Goal: Task Accomplishment & Management: Manage account settings

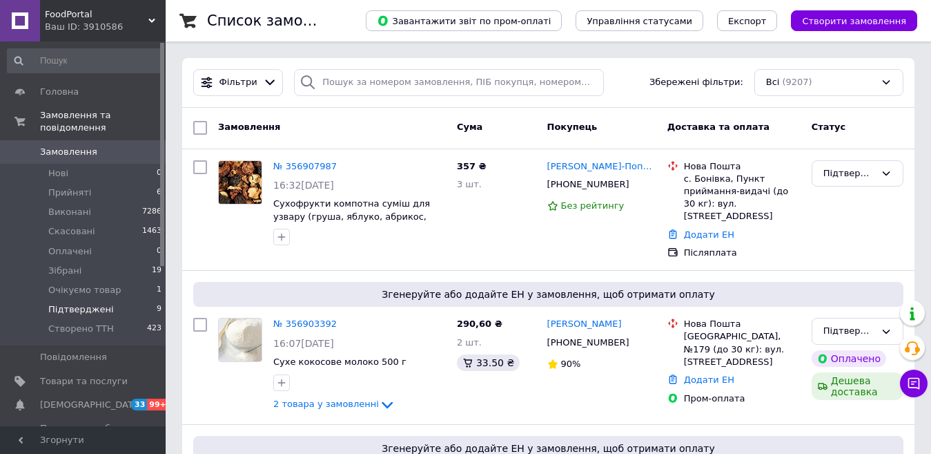
click at [133, 300] on li "Підтверджені 9" at bounding box center [85, 309] width 170 height 19
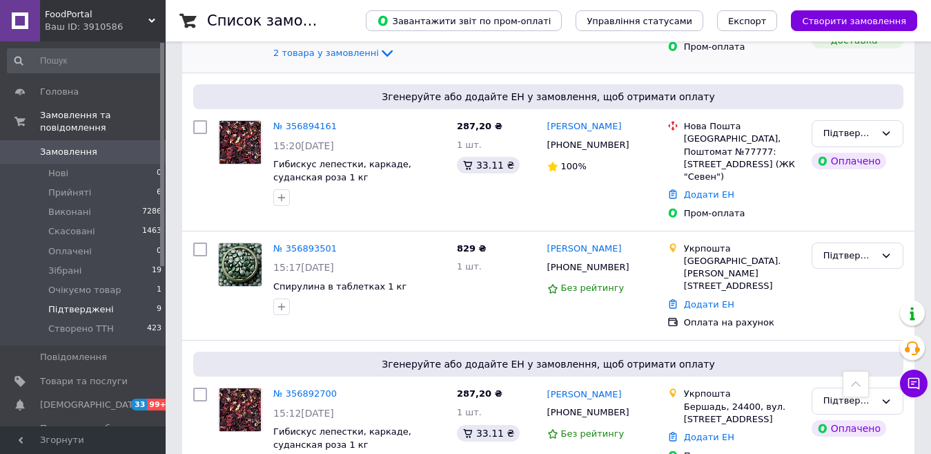
scroll to position [414, 0]
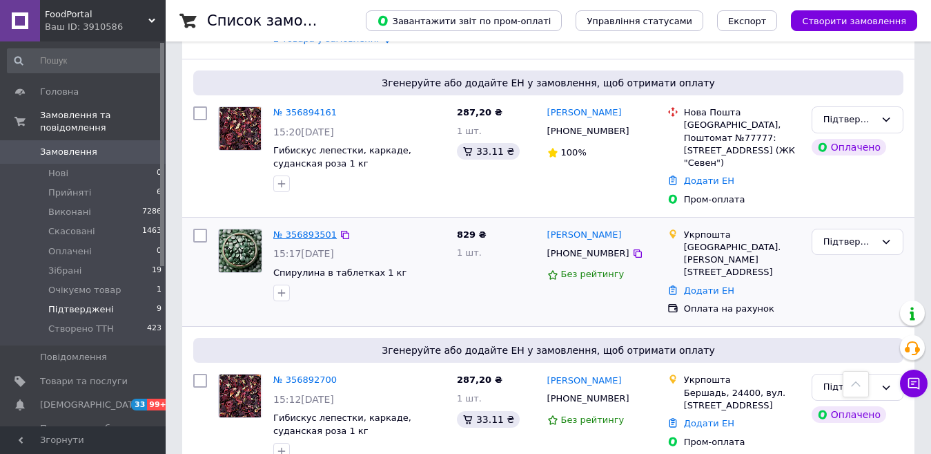
click at [305, 229] on link "№ 356893501" at bounding box center [305, 234] width 64 height 10
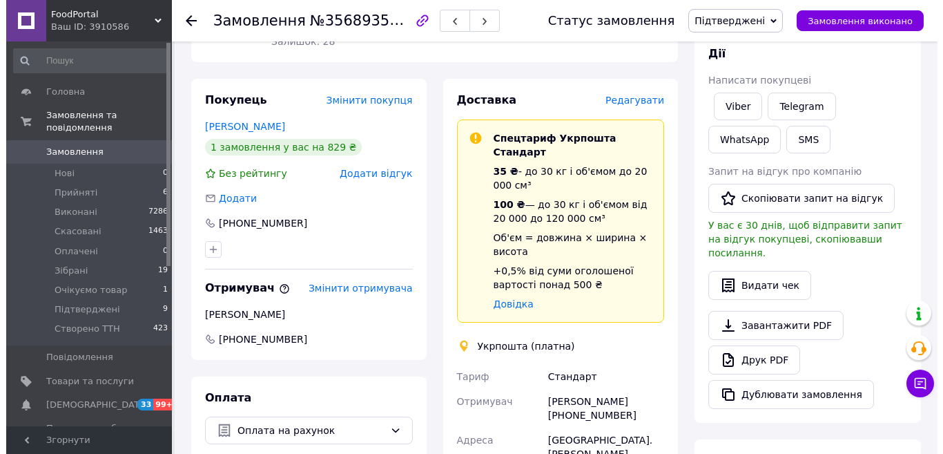
scroll to position [69, 0]
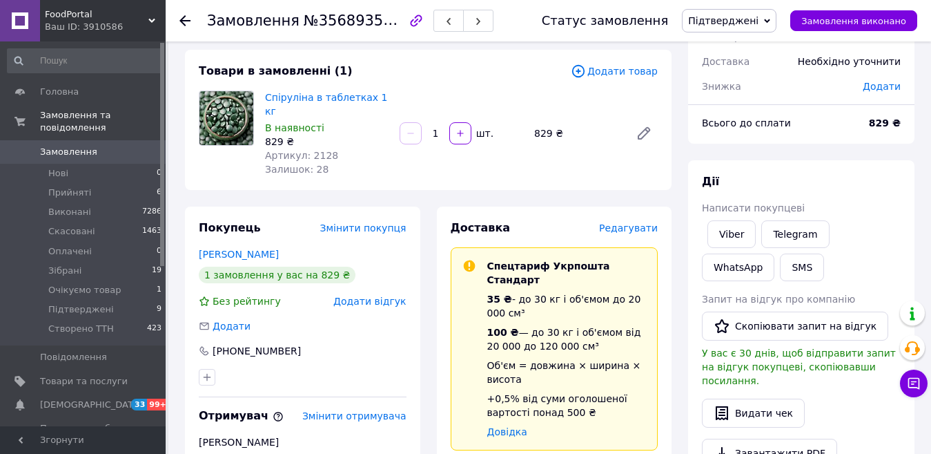
click at [634, 222] on span "Редагувати" at bounding box center [628, 227] width 59 height 11
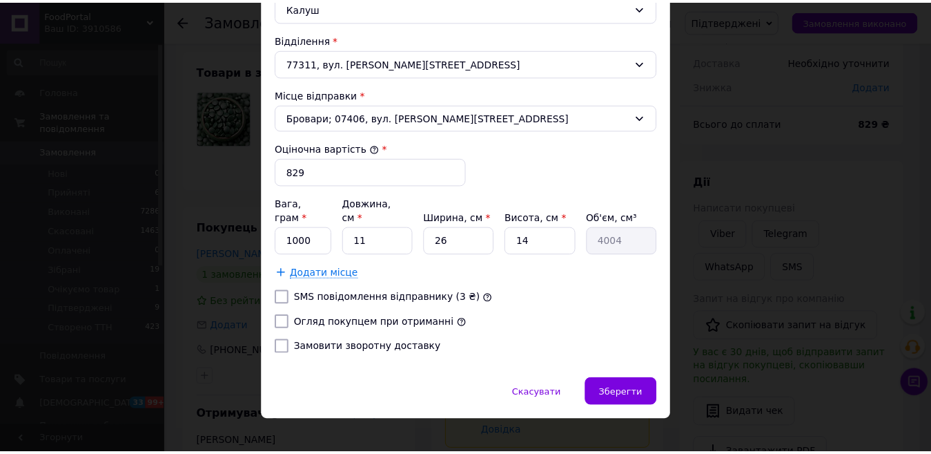
scroll to position [460, 0]
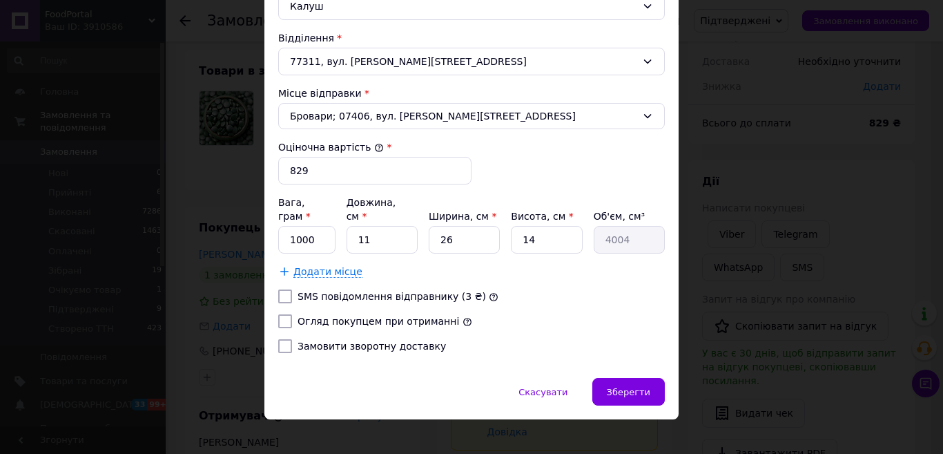
click at [281, 314] on input "Огляд покупцем при отриманні" at bounding box center [285, 321] width 14 height 14
checkbox input "true"
click at [639, 387] on span "Зберегти" at bounding box center [628, 392] width 43 height 10
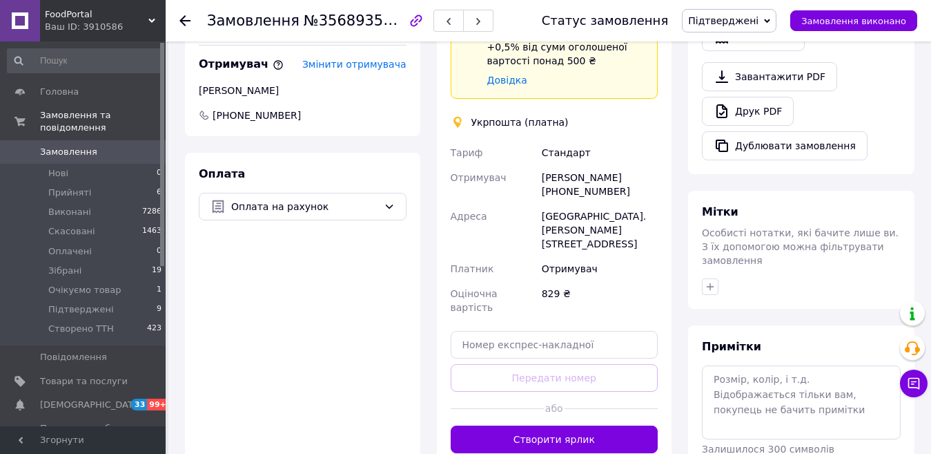
scroll to position [552, 0]
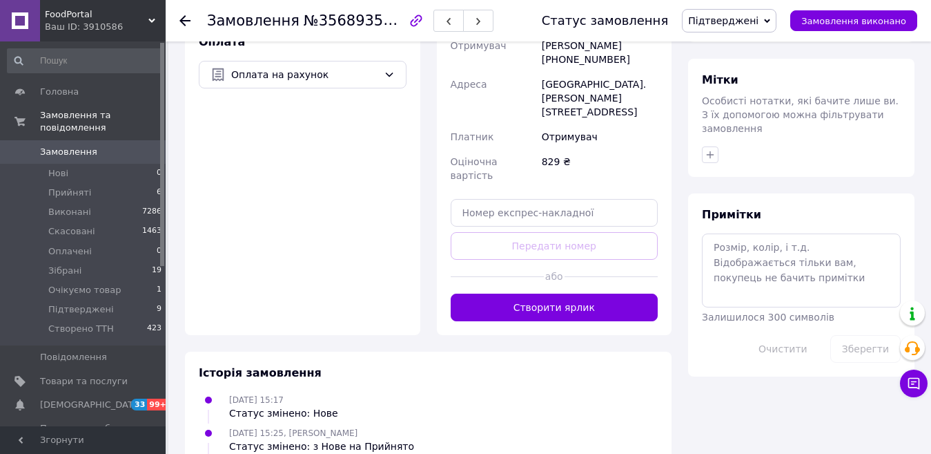
click at [553, 293] on button "Створити ярлик" at bounding box center [555, 307] width 208 height 28
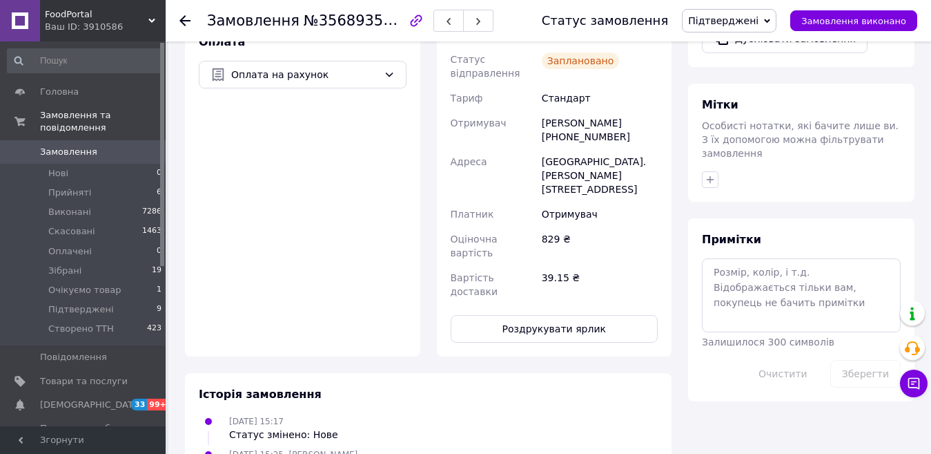
click at [556, 315] on button "Роздрукувати ярлик" at bounding box center [555, 329] width 208 height 28
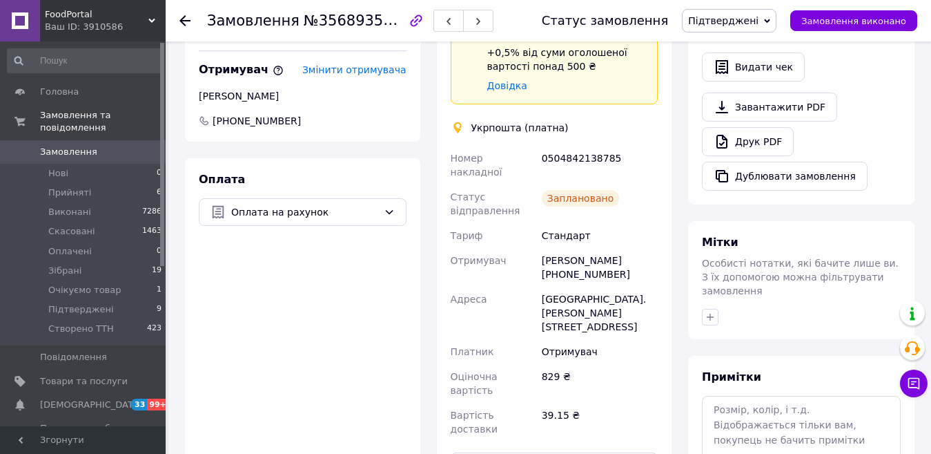
scroll to position [207, 0]
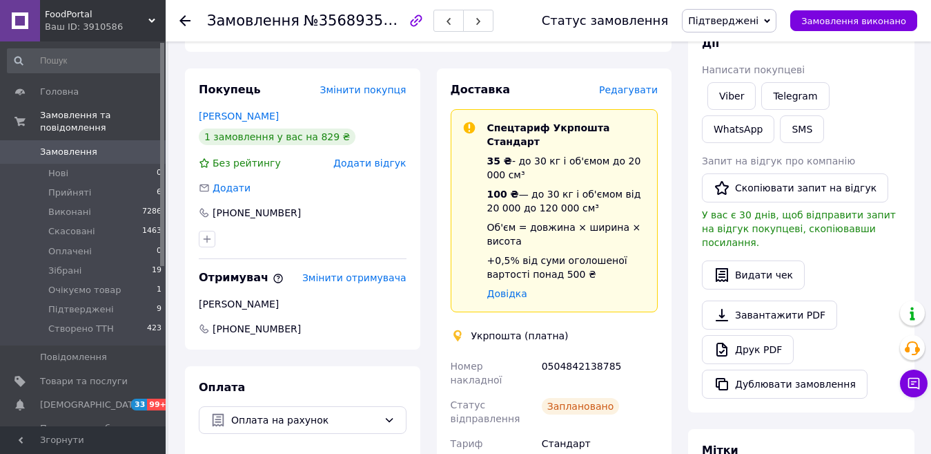
click at [580, 353] on div "0504842138785" at bounding box center [600, 372] width 122 height 39
click at [579, 353] on div "0504842138785" at bounding box center [600, 372] width 122 height 39
copy div "0504842138785"
click at [780, 132] on button "SMS" at bounding box center [802, 129] width 44 height 28
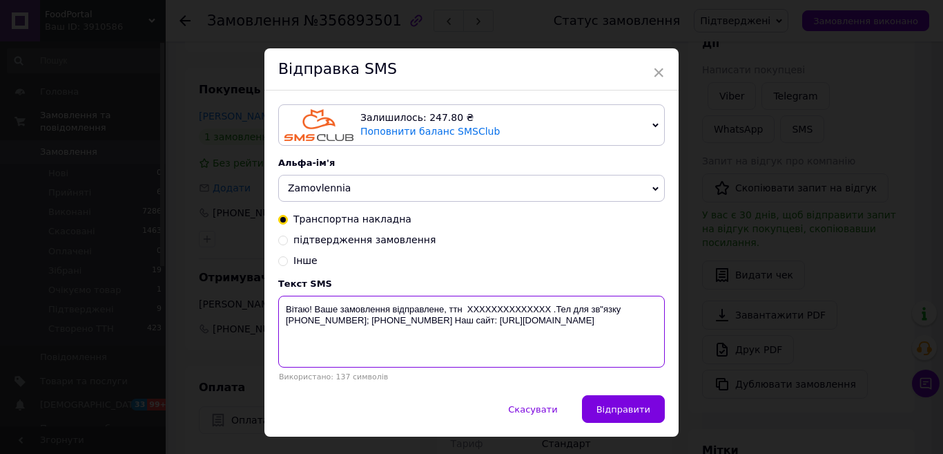
click at [494, 306] on textarea "Вітаю! Ваше замовлення відправлене, ттн XXXXXXXXXXXXXX .Тел для зв"язку [PHONE_…" at bounding box center [471, 331] width 387 height 72
paste textarea "0504842138785"
type textarea "Вітаю! Ваше замовлення відправлене, ттн [PHONE_NUMBER].Тел для зв"язку [PHONE_N…"
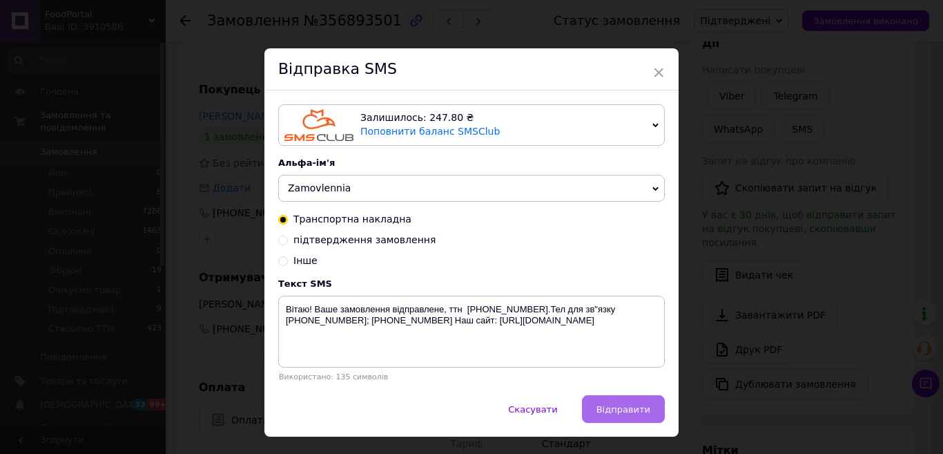
click at [617, 414] on span "Відправити" at bounding box center [623, 409] width 54 height 10
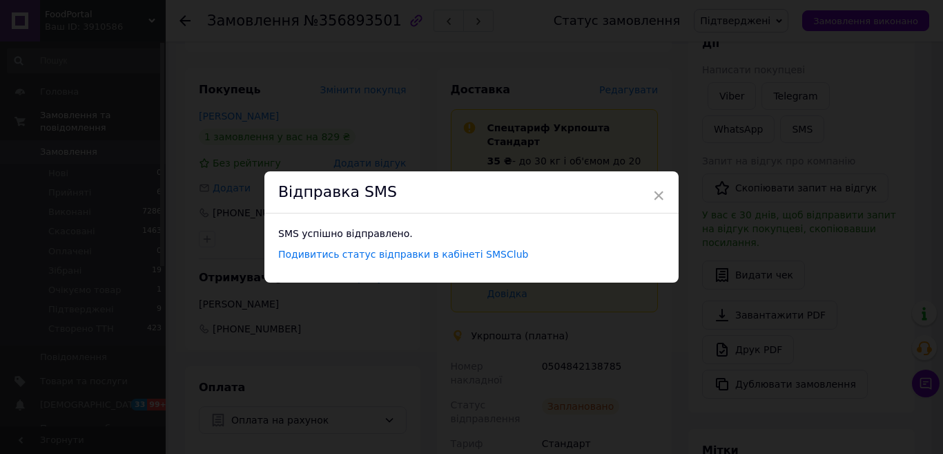
click at [663, 192] on div "Відправка SMS" at bounding box center [471, 192] width 414 height 42
click at [659, 194] on span "×" at bounding box center [658, 195] width 12 height 23
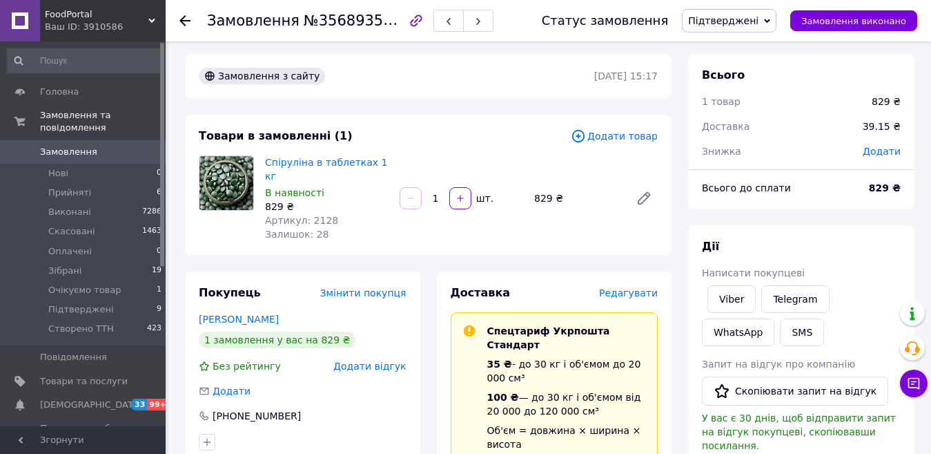
scroll to position [0, 0]
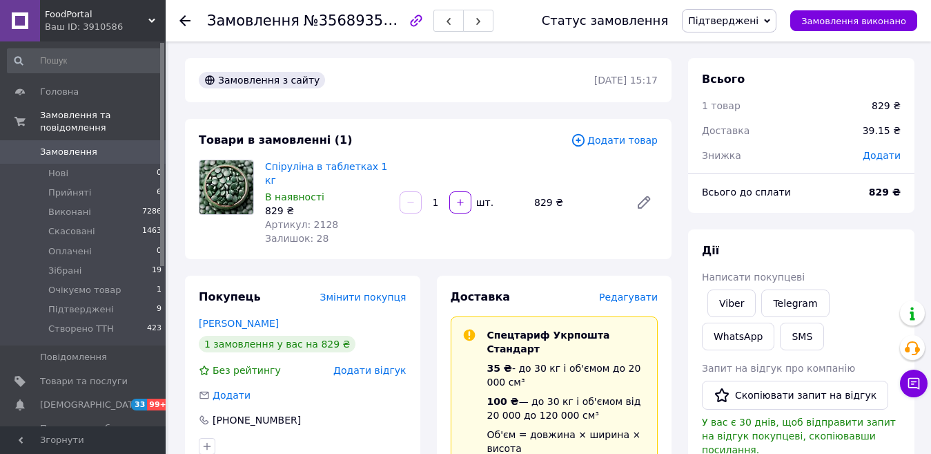
click at [750, 18] on span "Підтверджені" at bounding box center [723, 20] width 70 height 11
click at [740, 130] on li "Зібрані" at bounding box center [729, 131] width 93 height 21
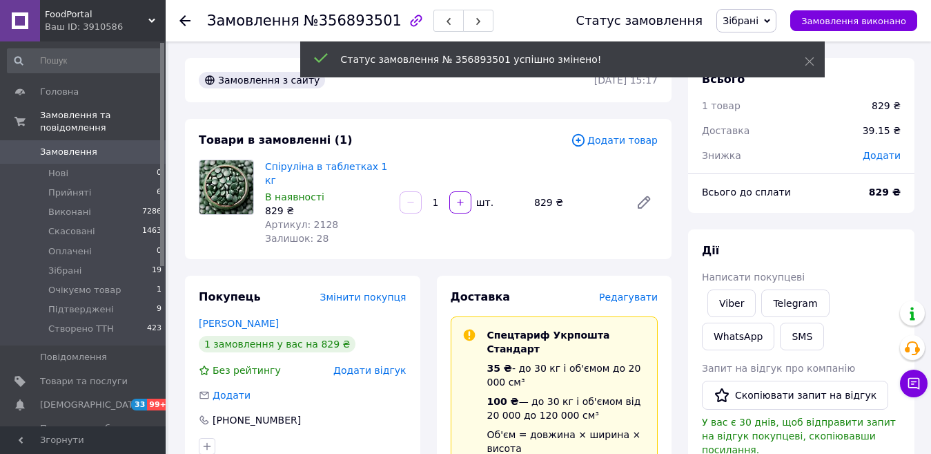
click at [181, 19] on use at bounding box center [185, 20] width 11 height 11
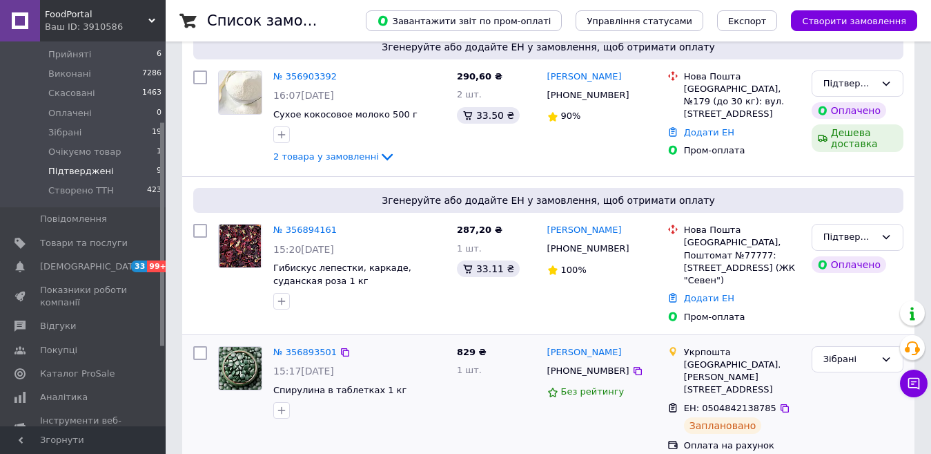
scroll to position [345, 0]
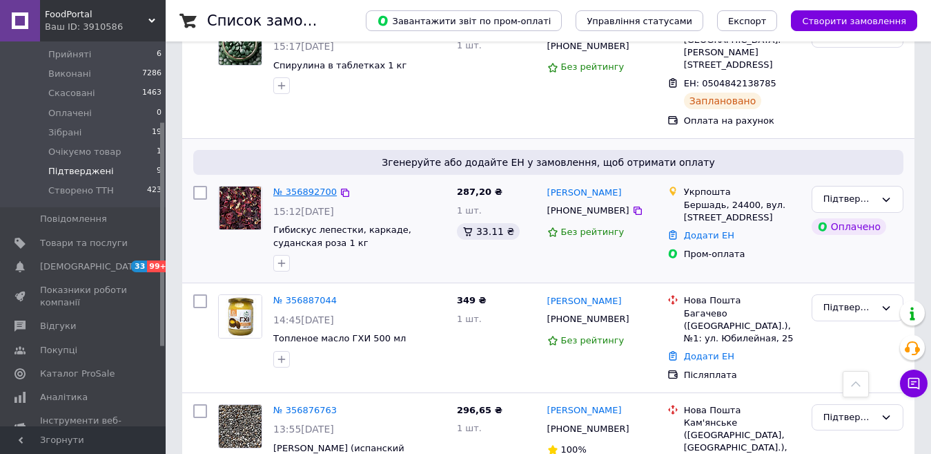
click at [281, 186] on link "№ 356892700" at bounding box center [305, 191] width 64 height 10
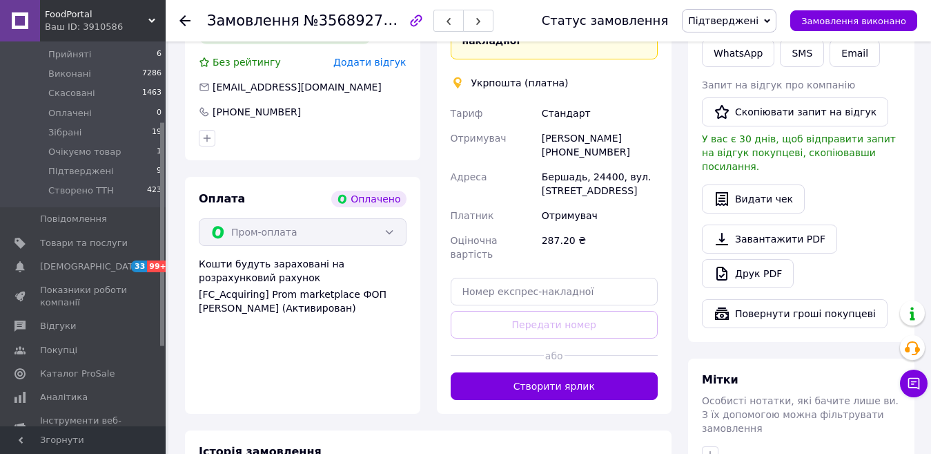
scroll to position [759, 0]
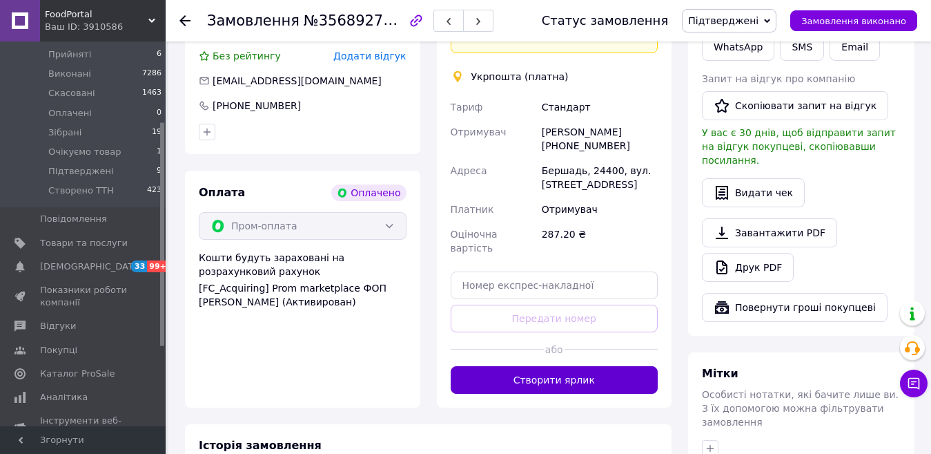
click at [543, 366] on button "Створити ярлик" at bounding box center [555, 380] width 208 height 28
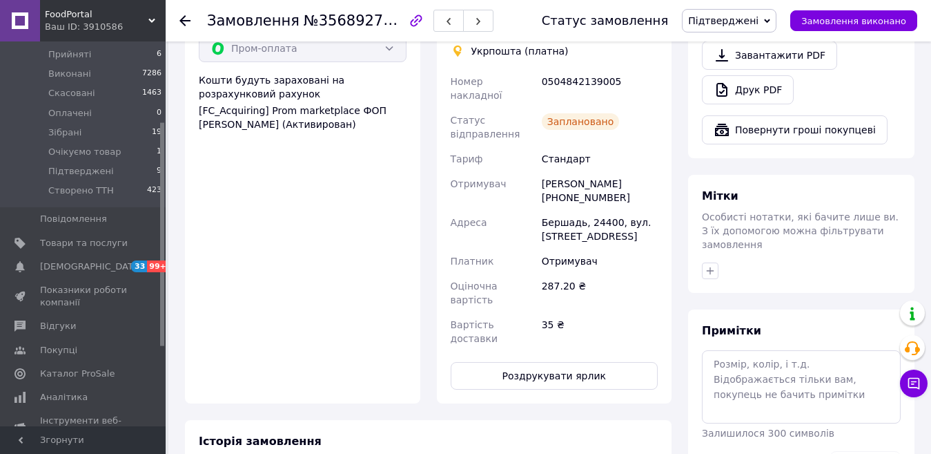
scroll to position [967, 0]
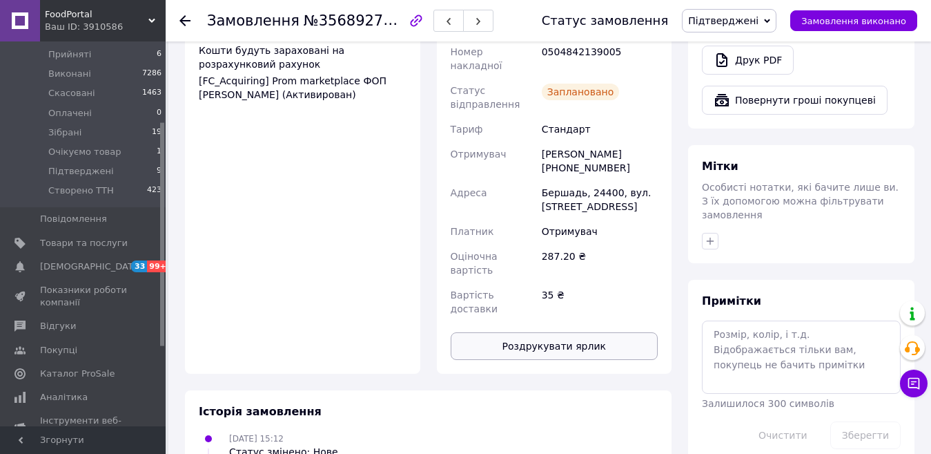
click at [539, 332] on button "Роздрукувати ярлик" at bounding box center [555, 346] width 208 height 28
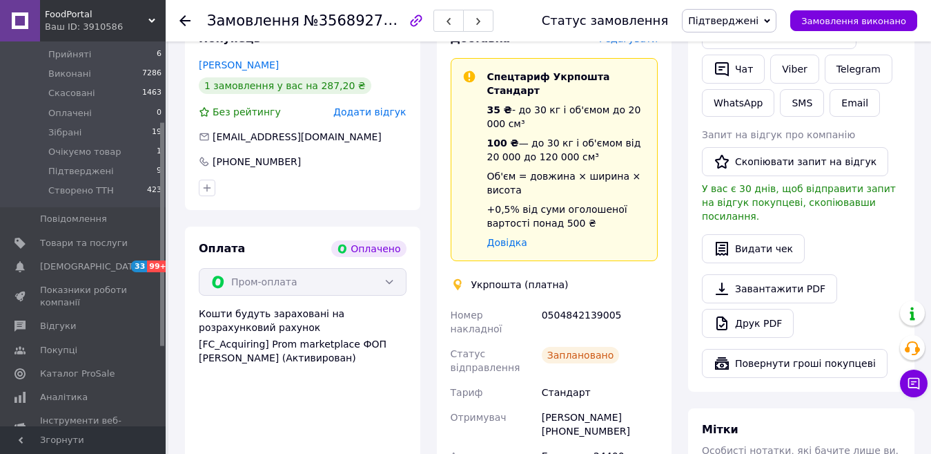
scroll to position [690, 0]
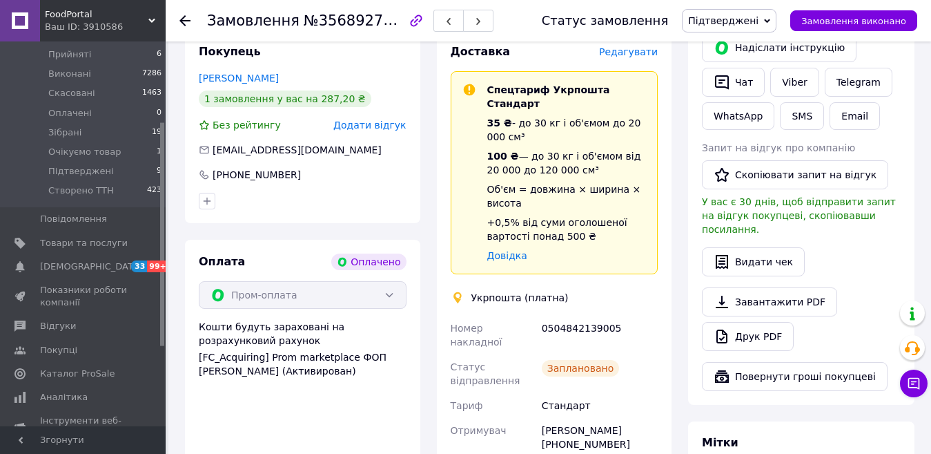
click at [563, 316] on div "0504842139005" at bounding box center [600, 335] width 122 height 39
click at [562, 316] on div "0504842139005" at bounding box center [600, 335] width 122 height 39
copy div "0504842139005"
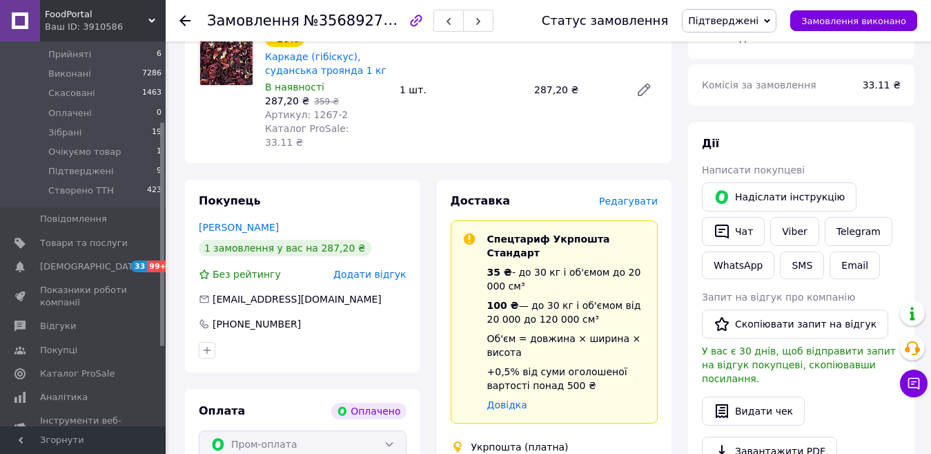
scroll to position [621, 0]
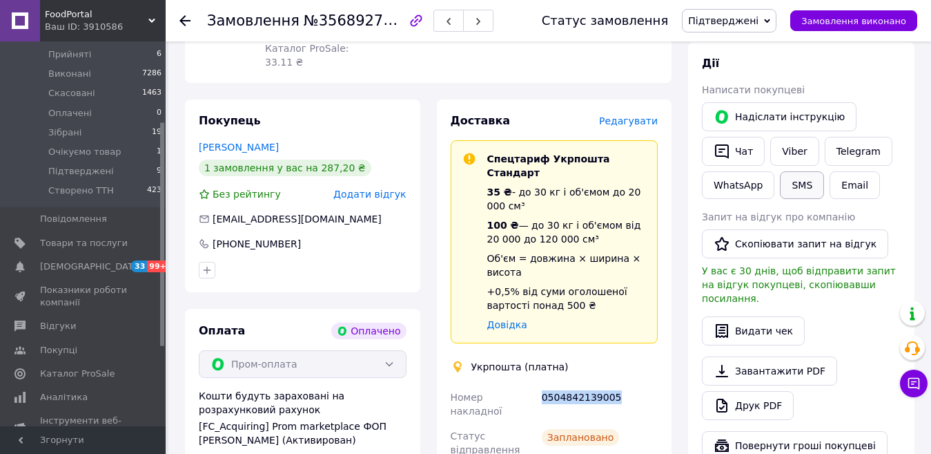
click at [799, 174] on button "SMS" at bounding box center [802, 185] width 44 height 28
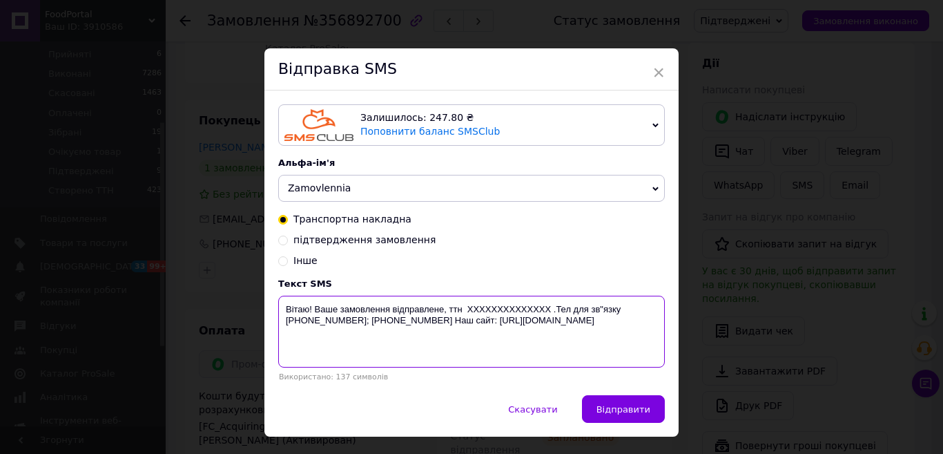
click at [478, 310] on textarea "Вітаю! Ваше замовлення відправлене, ттн XXXXXXXXXXXXXX .Тел для зв"язку [PHONE_…" at bounding box center [471, 331] width 387 height 72
paste textarea "0504842139005"
type textarea "Вітаю! Ваше замовлення відправлене, ттн [PHONE_NUMBER] .Тел для зв"язку [PHONE_…"
drag, startPoint x: 625, startPoint y: 418, endPoint x: 628, endPoint y: 389, distance: 29.1
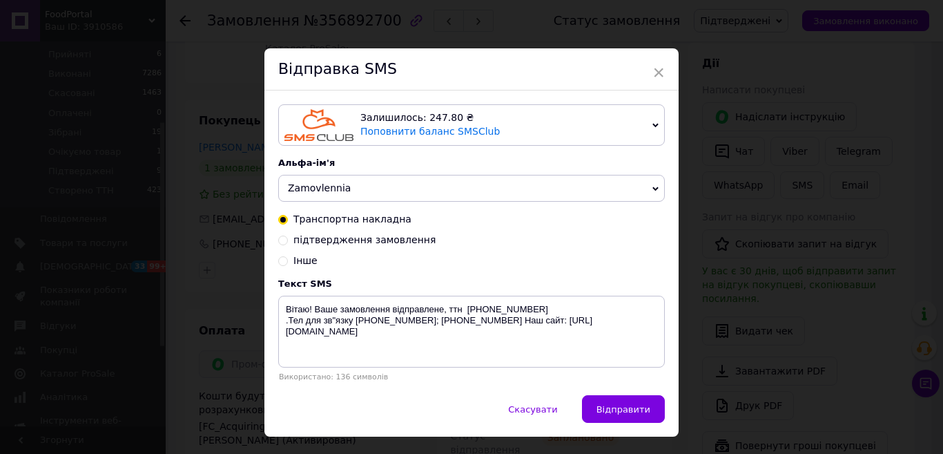
click at [623, 414] on span "Відправити" at bounding box center [623, 409] width 54 height 10
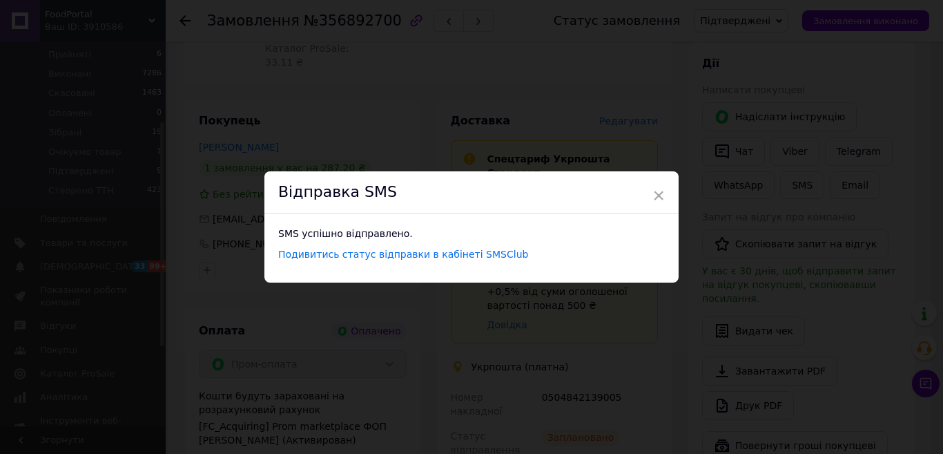
click at [663, 196] on div "Відправка SMS" at bounding box center [471, 192] width 414 height 42
click at [661, 194] on span "×" at bounding box center [658, 195] width 12 height 23
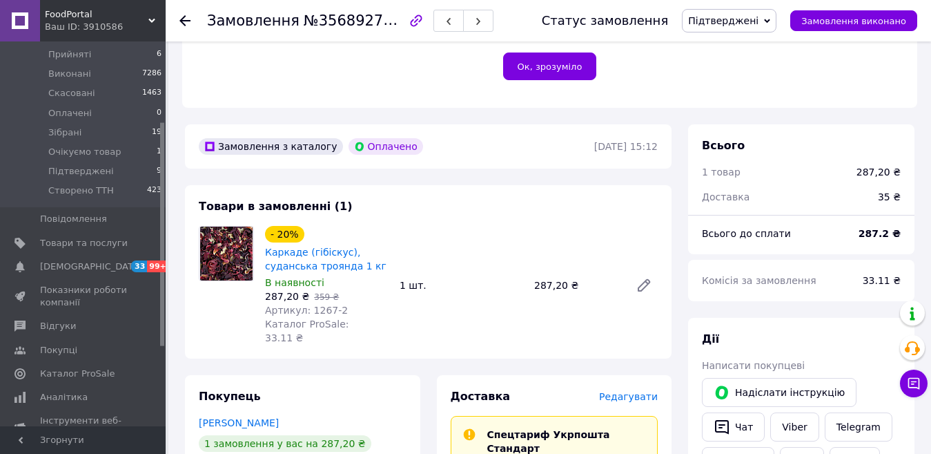
scroll to position [345, 0]
click at [744, 23] on span "Підтверджені" at bounding box center [723, 20] width 70 height 11
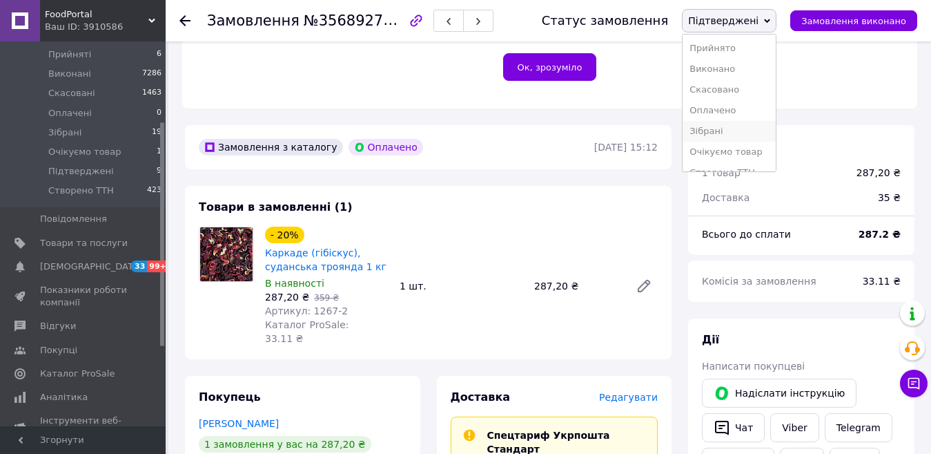
click at [728, 130] on li "Зібрані" at bounding box center [729, 131] width 93 height 21
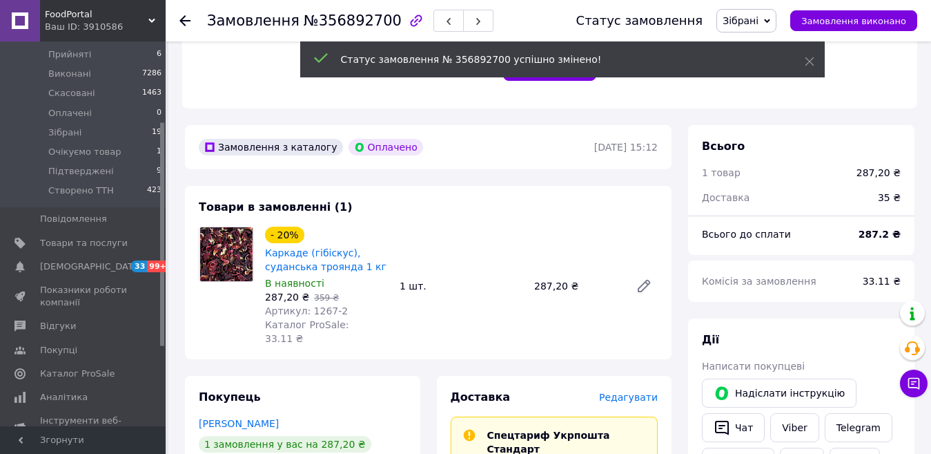
click at [180, 26] on icon at bounding box center [185, 20] width 11 height 11
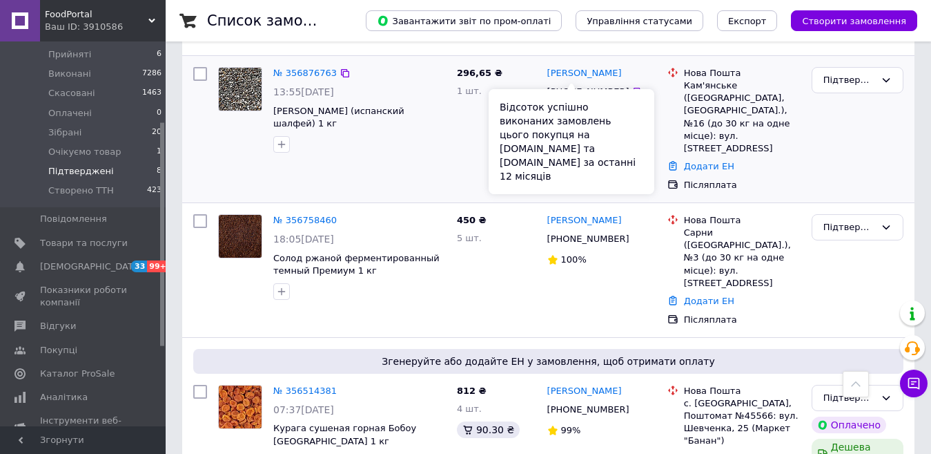
scroll to position [840, 0]
